Goal: Check status: Check status

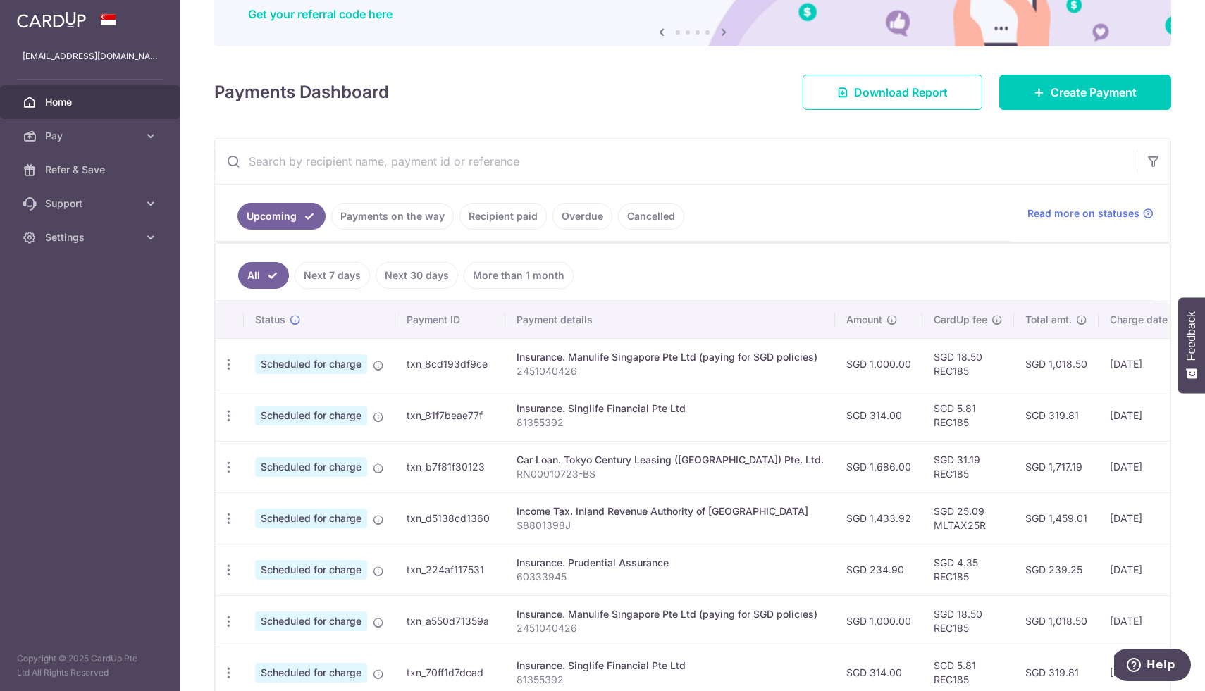
scroll to position [136, 0]
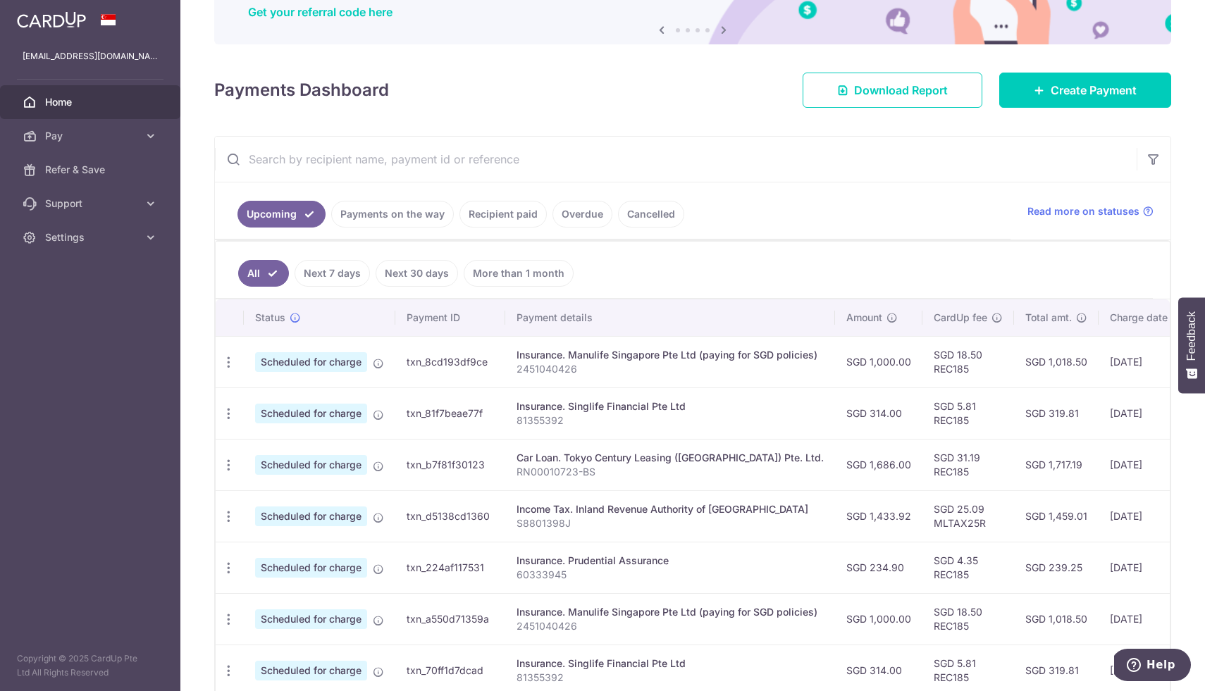
click at [411, 212] on link "Payments on the way" at bounding box center [392, 214] width 123 height 27
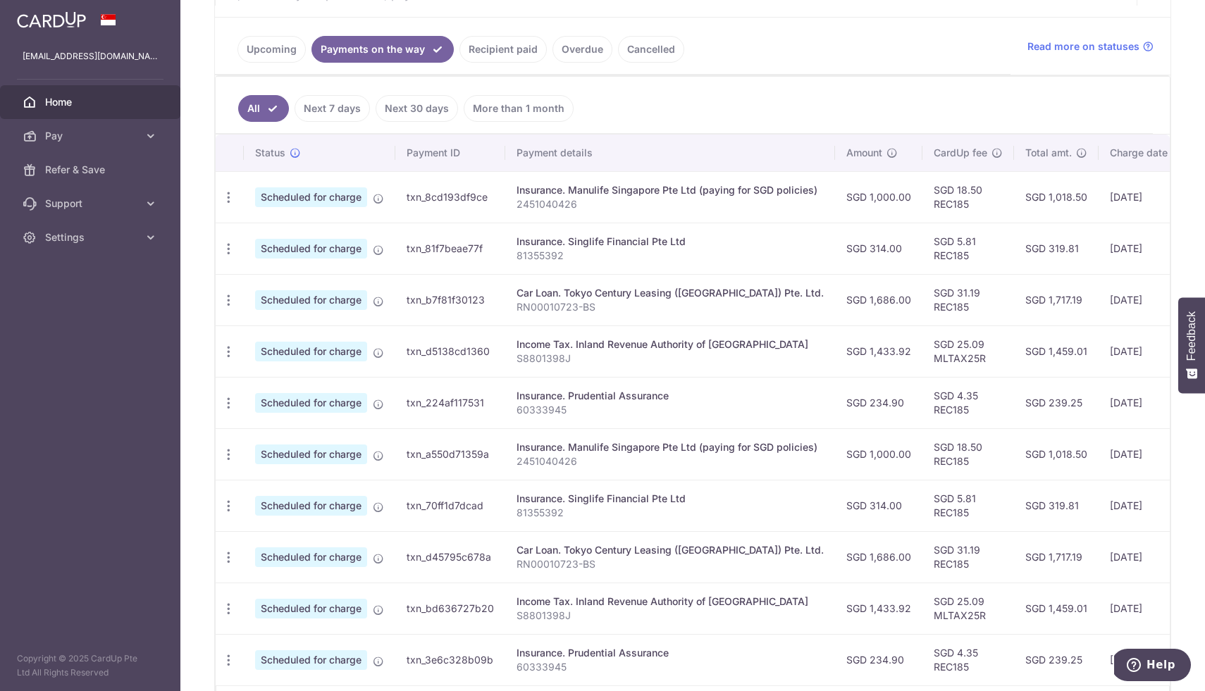
scroll to position [288, 0]
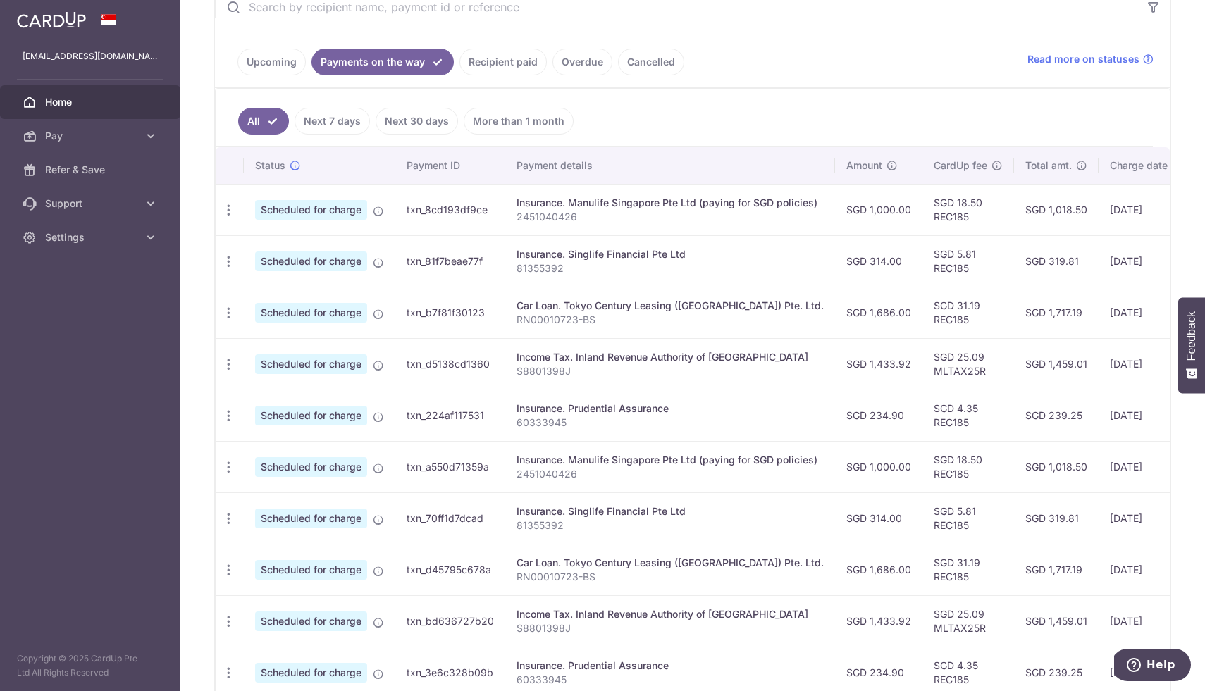
click at [486, 64] on link "Recipient paid" at bounding box center [503, 62] width 87 height 27
